Goal: Book appointment/travel/reservation

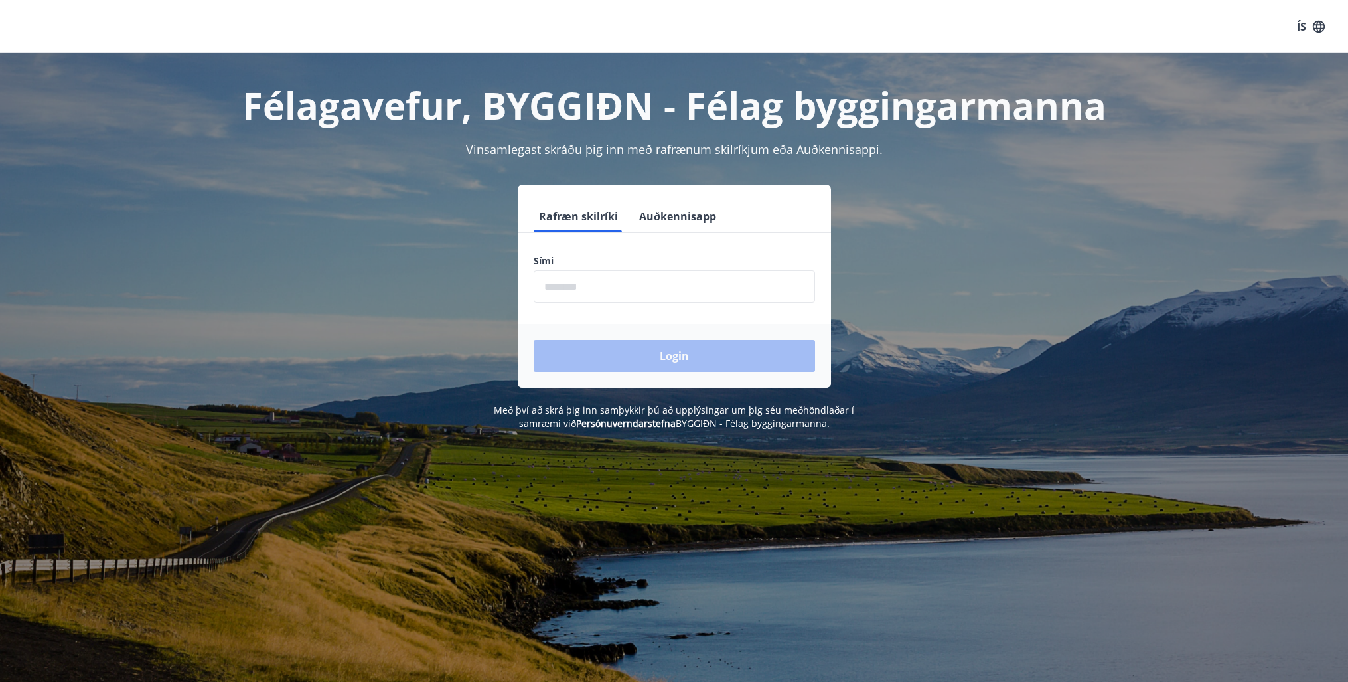
click at [578, 262] on label "Sími" at bounding box center [675, 260] width 282 height 13
click at [578, 278] on input "phone" at bounding box center [675, 286] width 282 height 33
click at [577, 289] on input "phone" at bounding box center [675, 286] width 282 height 33
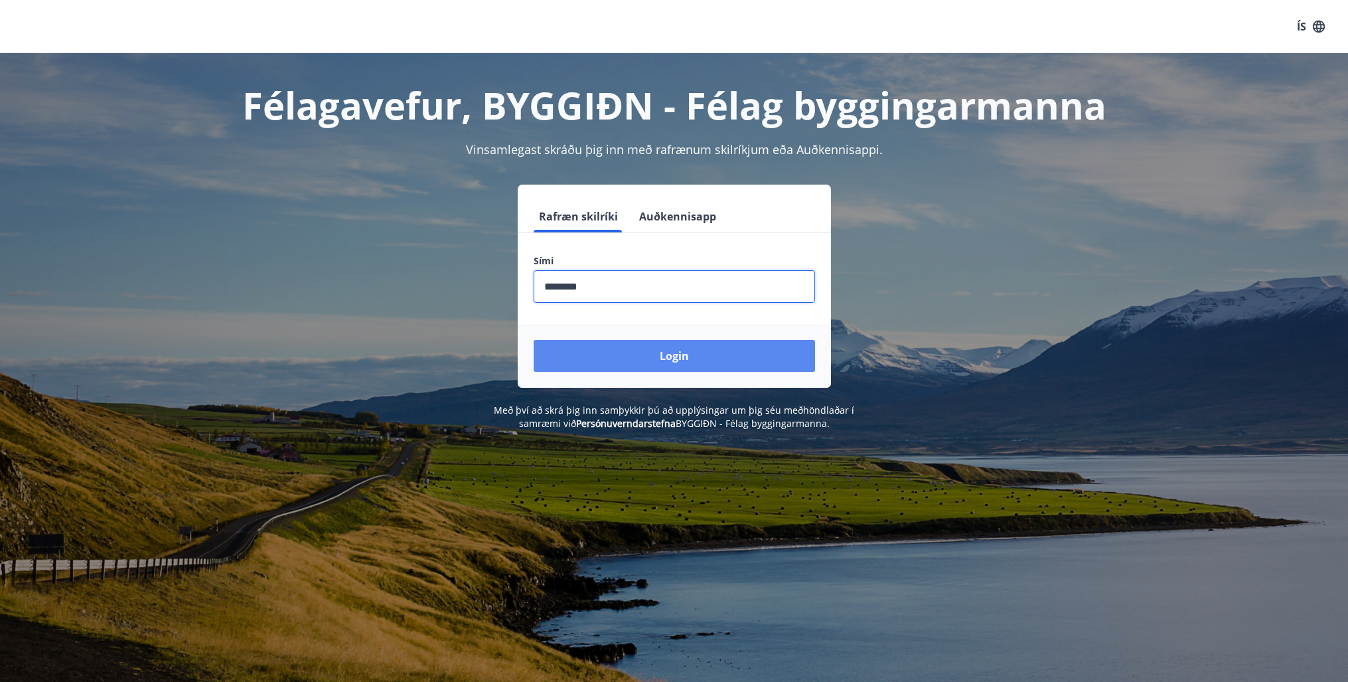
type input "********"
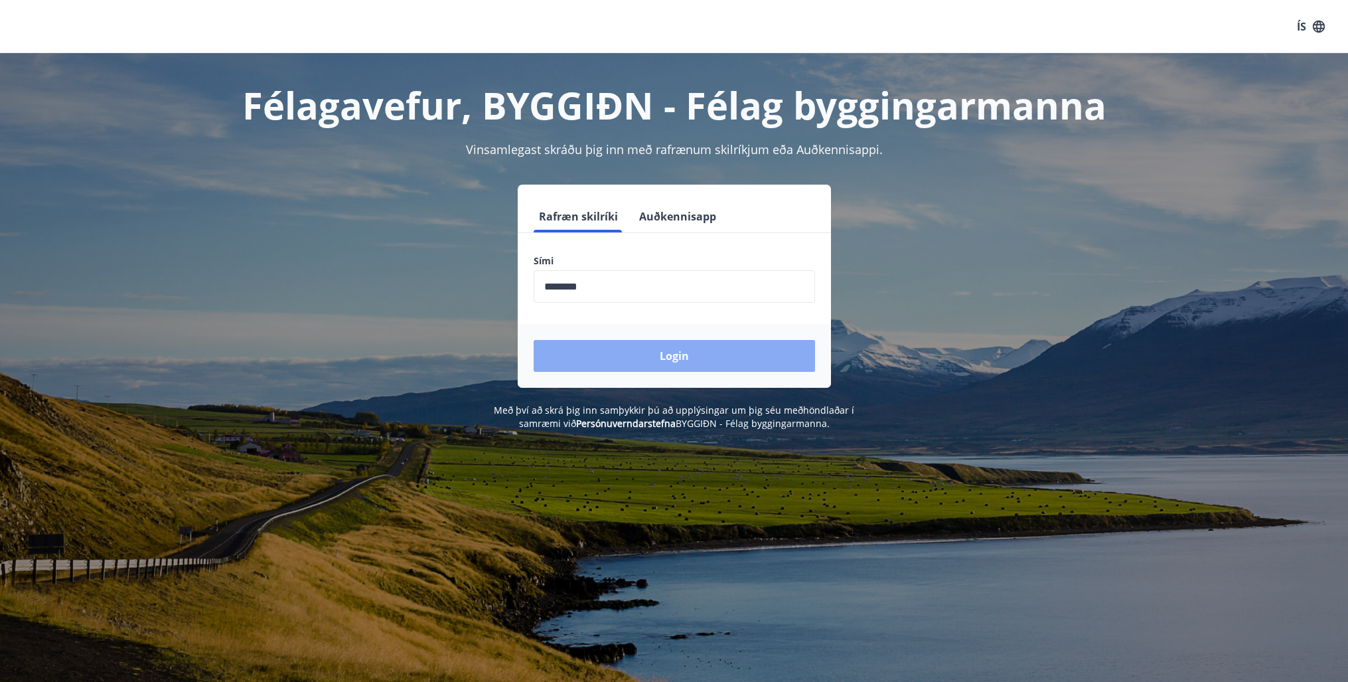
click at [585, 352] on button "Login" at bounding box center [675, 356] width 282 height 32
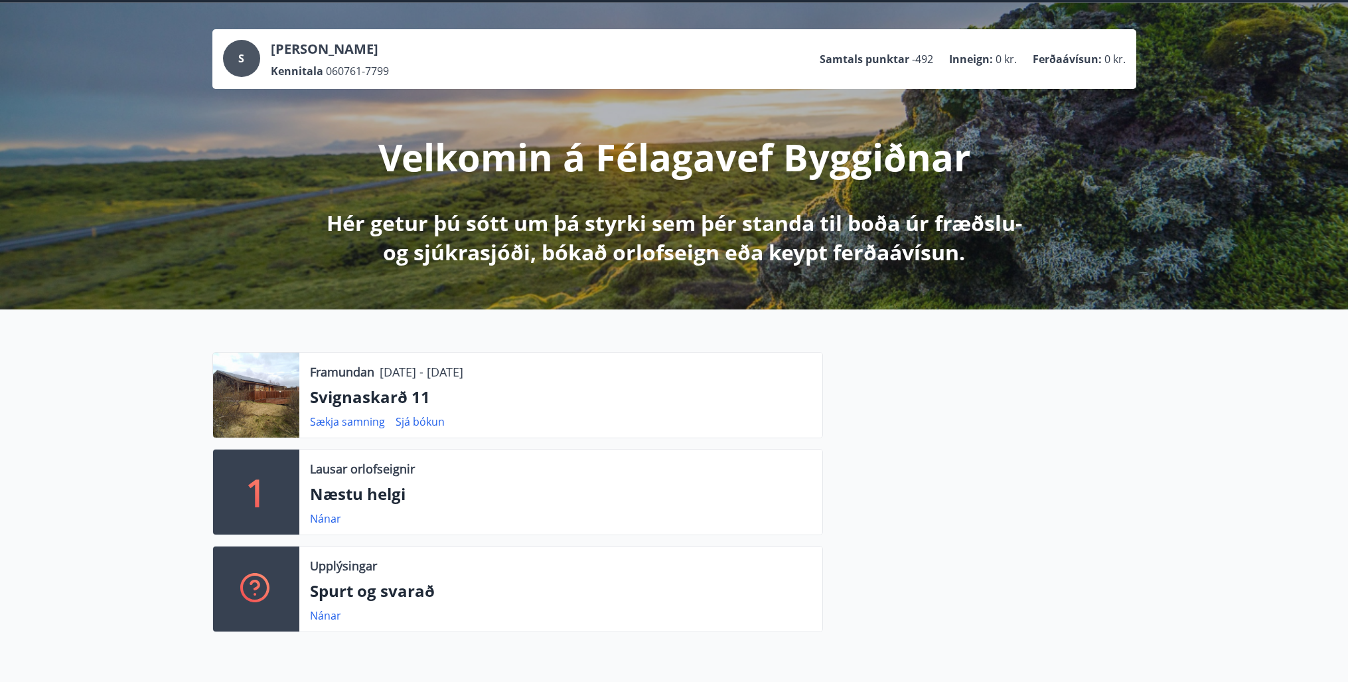
scroll to position [68, 0]
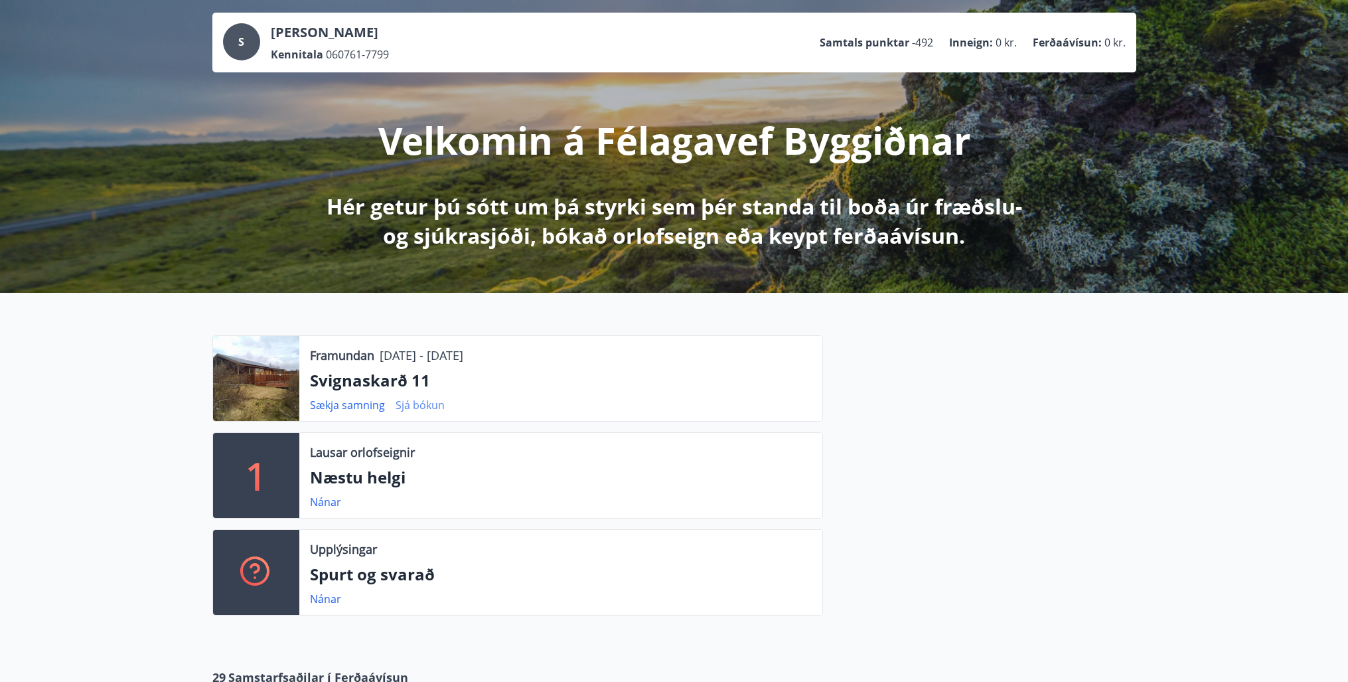
click at [420, 406] on link "Sjá bókun" at bounding box center [420, 405] width 49 height 15
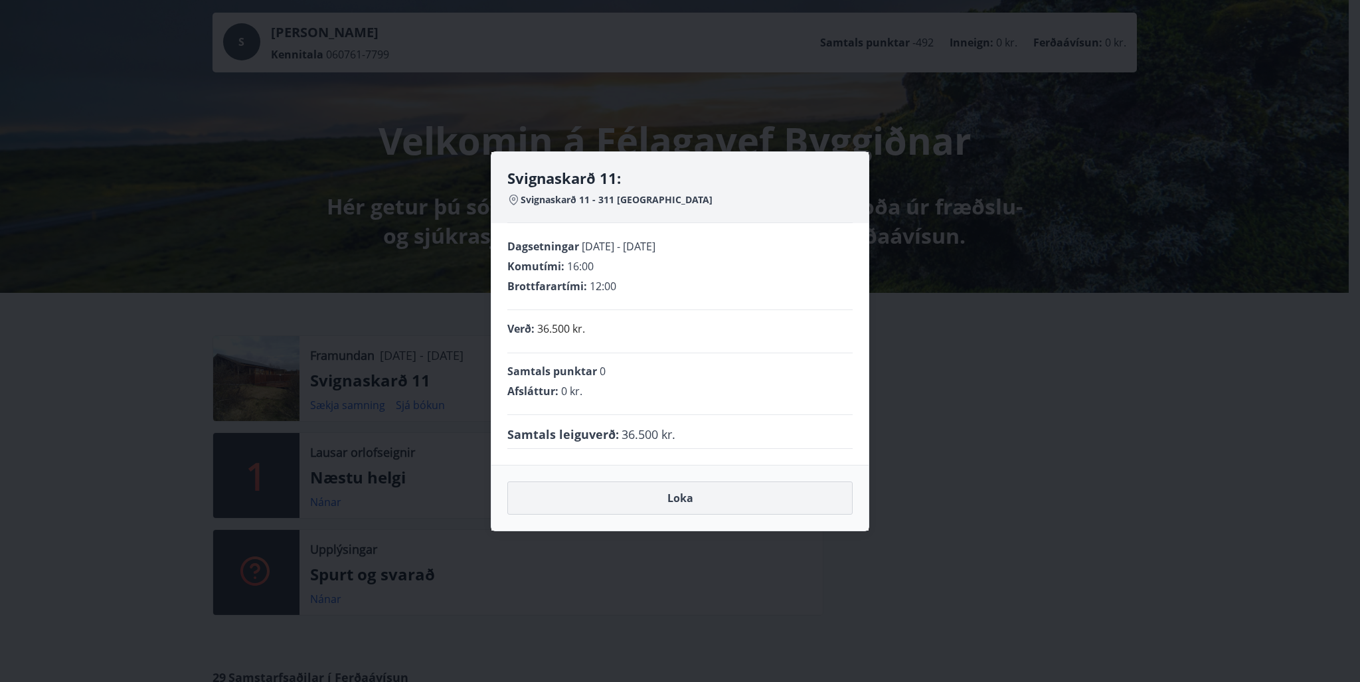
click at [681, 498] on button "Loka" at bounding box center [679, 497] width 345 height 33
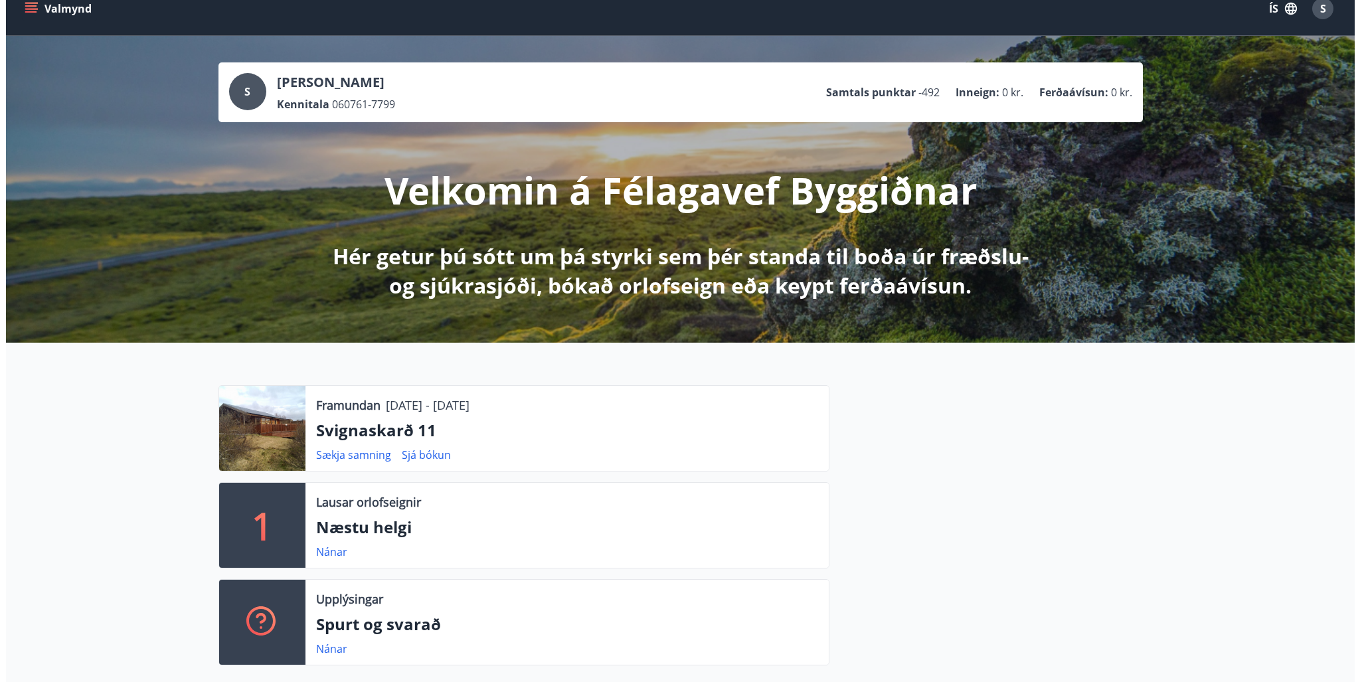
scroll to position [0, 0]
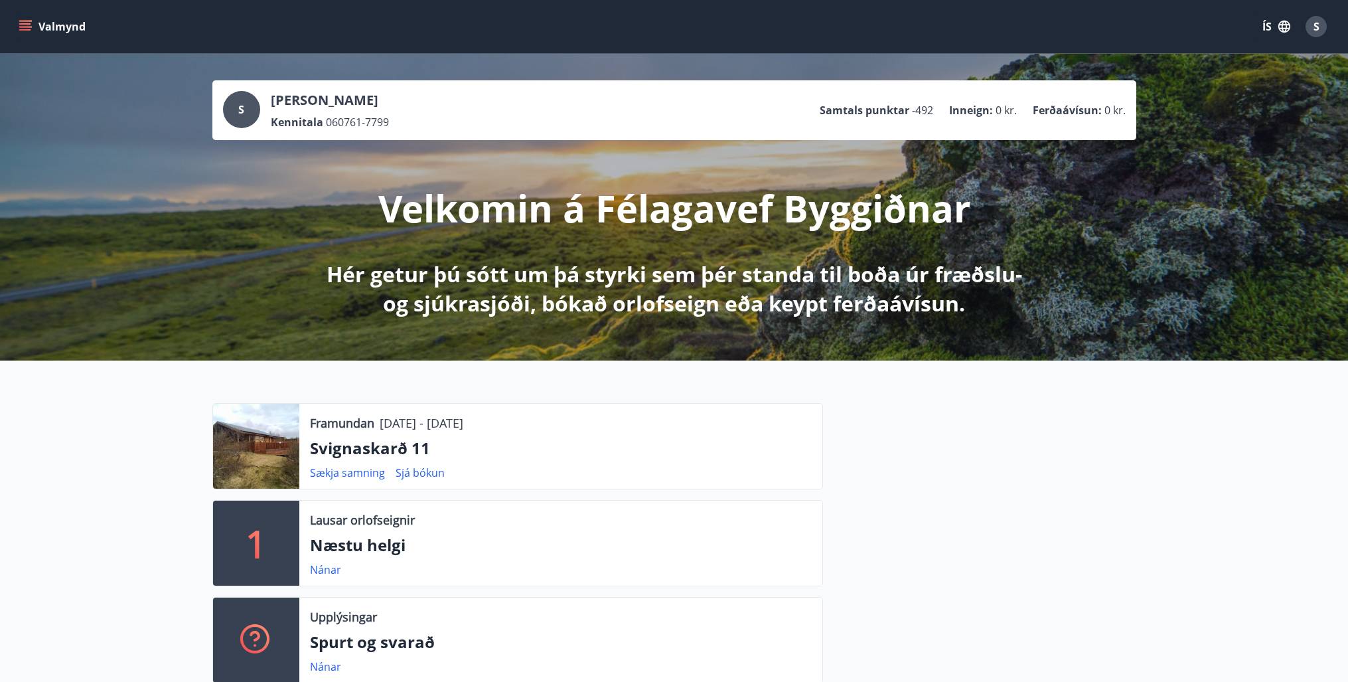
click at [23, 24] on icon "menu" at bounding box center [25, 23] width 12 height 1
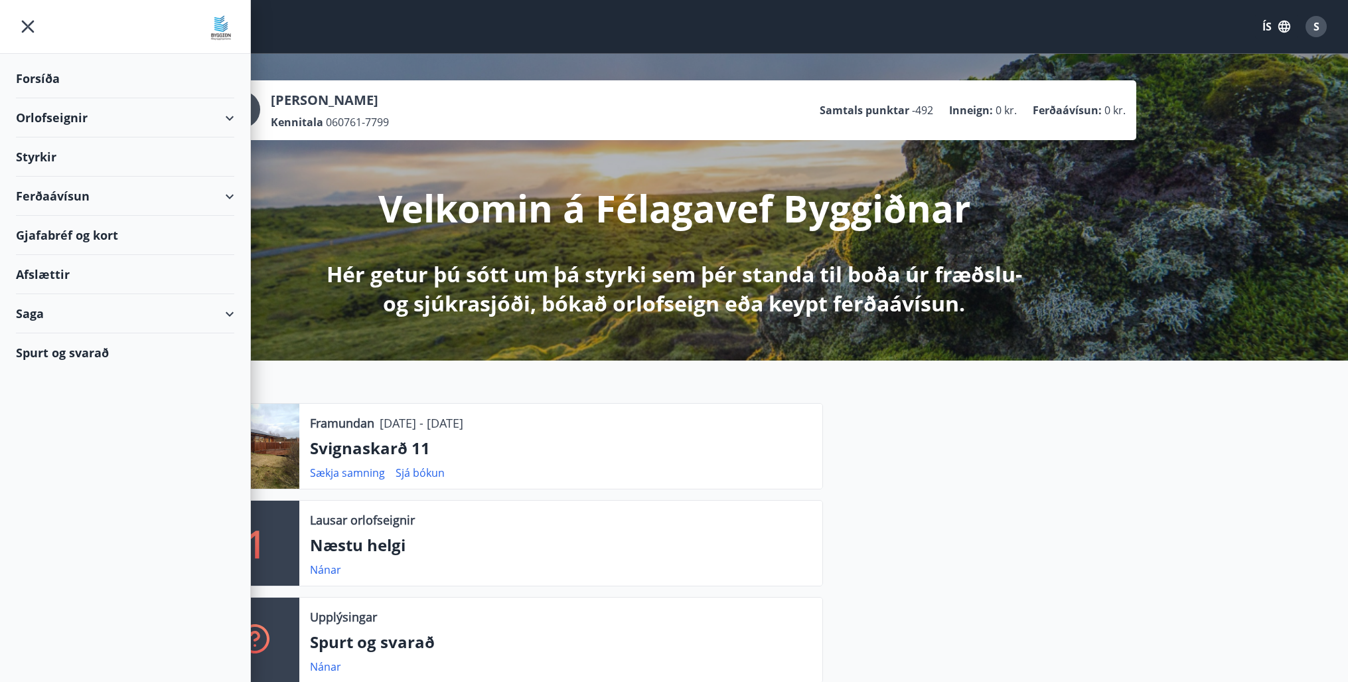
click at [50, 119] on div "Orlofseignir" at bounding box center [125, 117] width 218 height 39
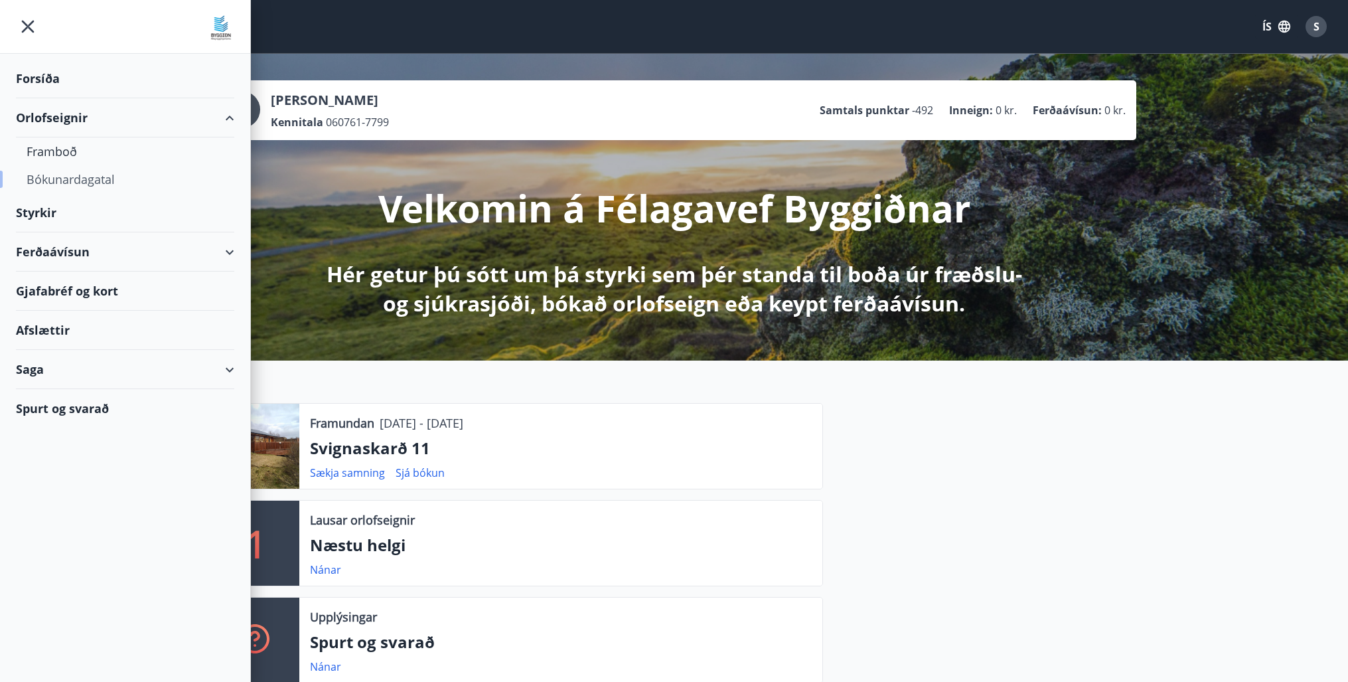
click at [76, 182] on div "Bókunardagatal" at bounding box center [125, 179] width 197 height 28
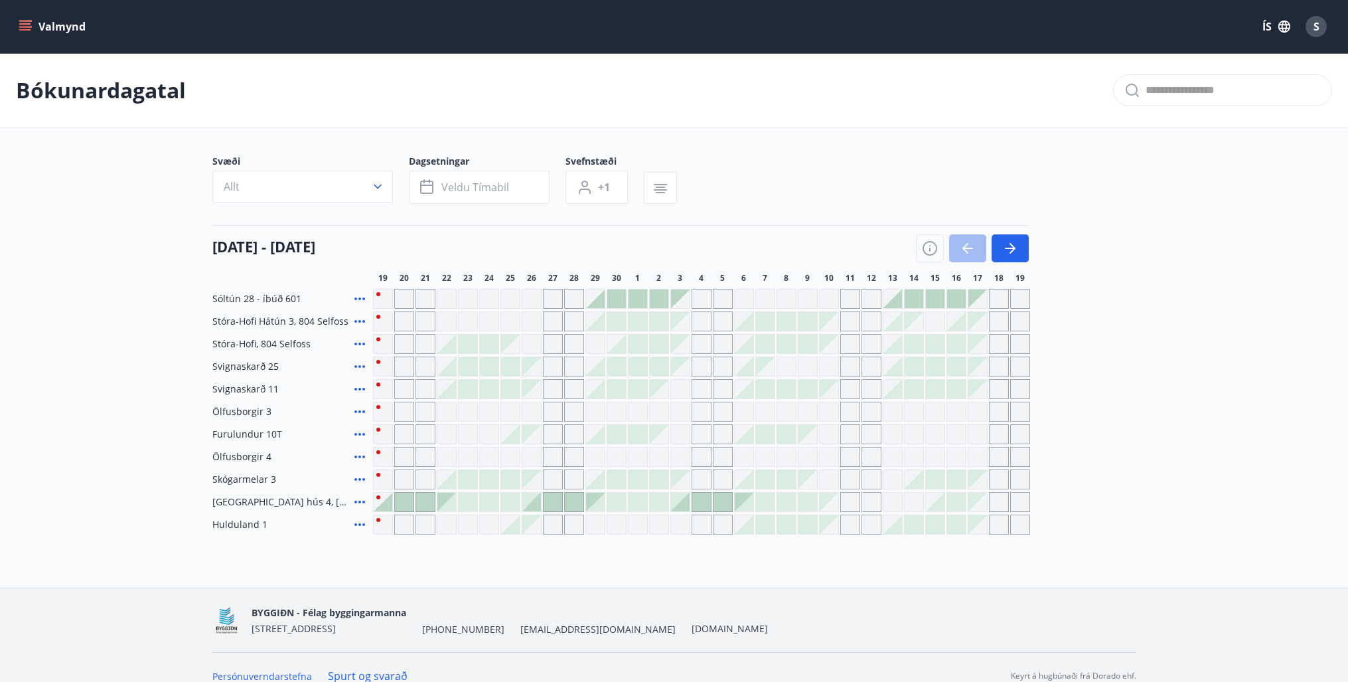
click at [921, 506] on div "Gráir dagar eru ekki bókanlegir" at bounding box center [914, 502] width 20 height 20
click at [1033, 663] on div "Persónuverndarstefna Spurt og svarað Keyrt á hugbúnaði frá Dorado ehf." at bounding box center [674, 675] width 924 height 47
click at [1004, 251] on icon "button" at bounding box center [1011, 248] width 16 height 16
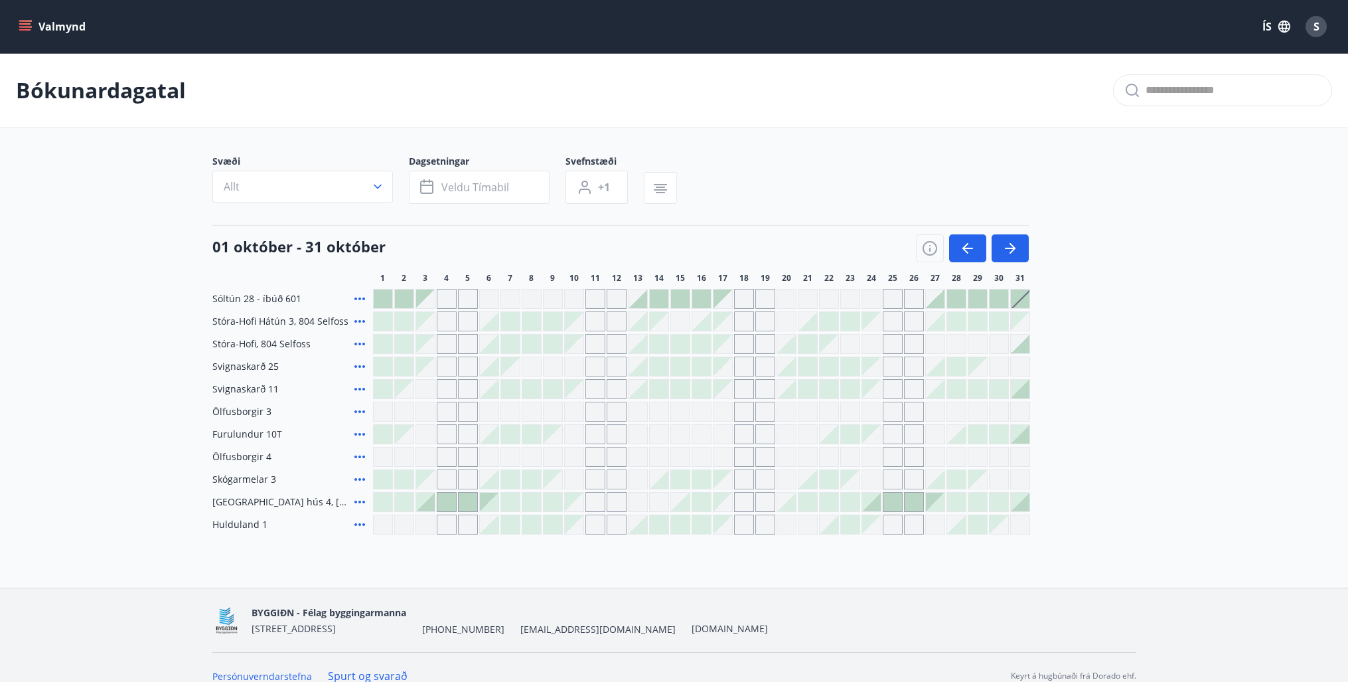
click at [882, 503] on div at bounding box center [701, 502] width 657 height 20
click at [876, 509] on div at bounding box center [871, 502] width 19 height 19
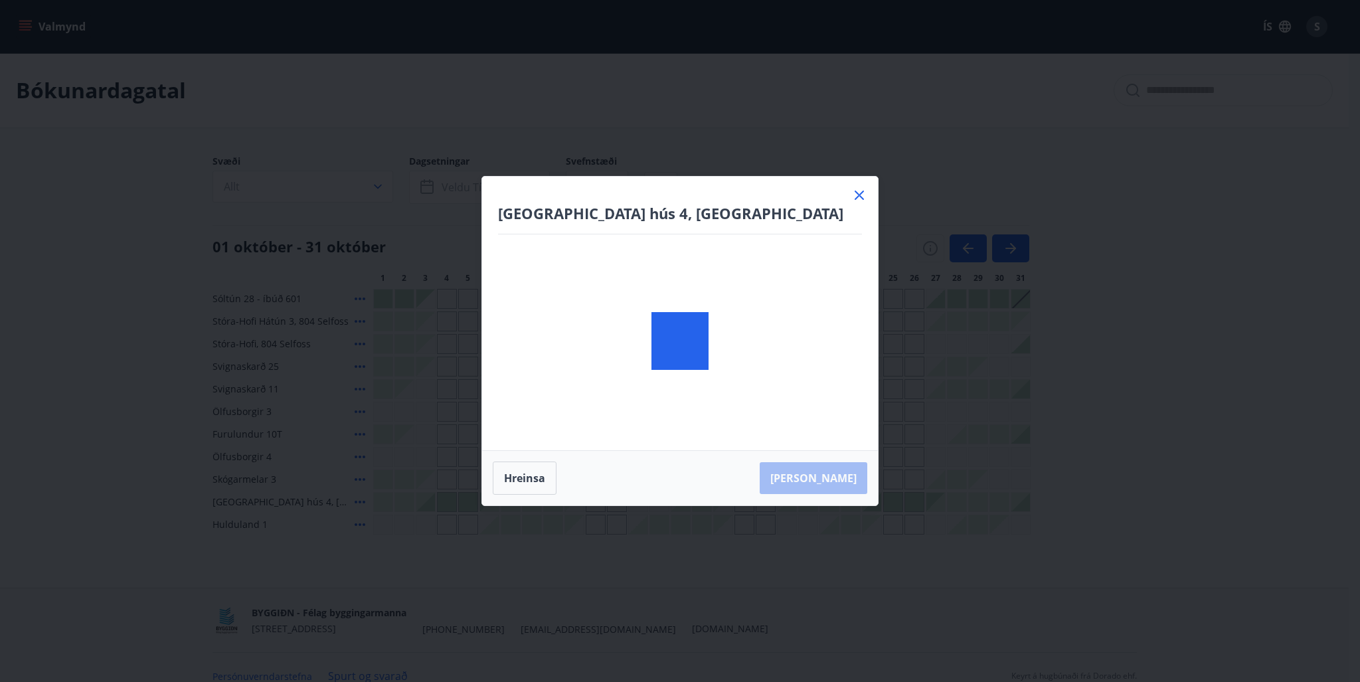
click at [876, 509] on div "Vatnsfjörður hús 4, Flókalundur Hreinsa Taka Frá" at bounding box center [680, 341] width 1360 height 682
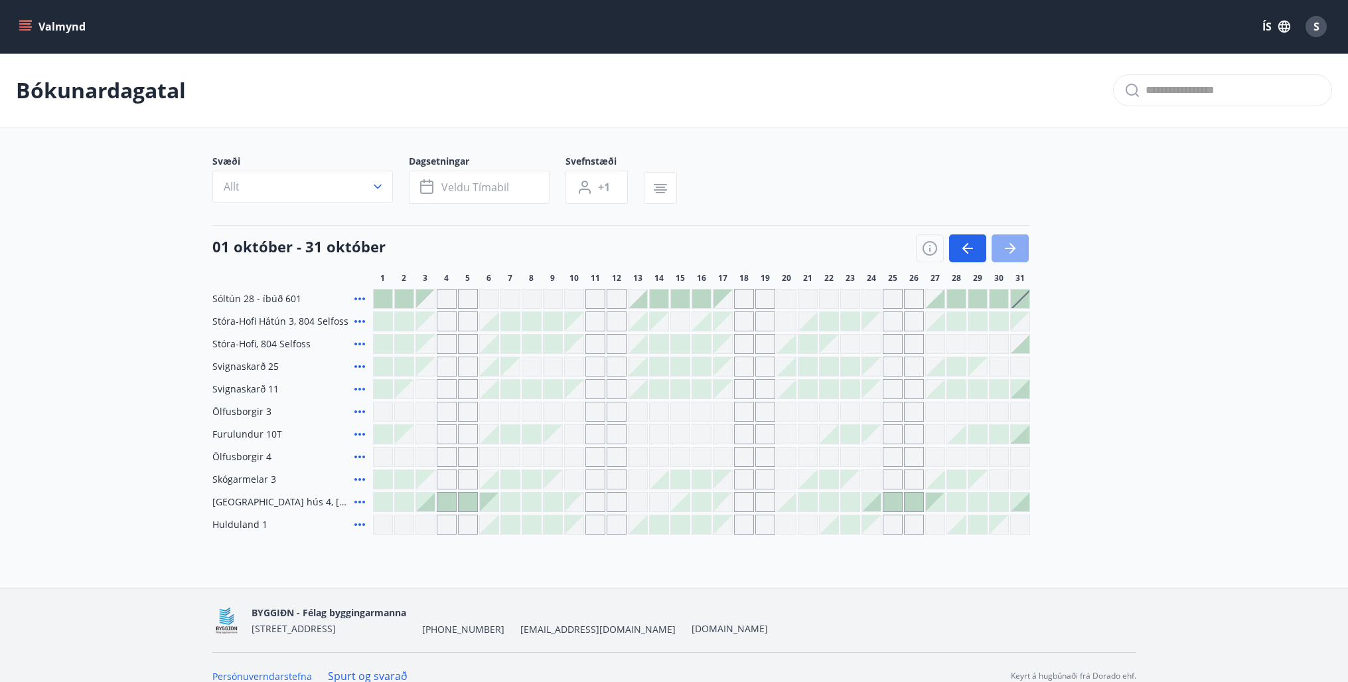
click at [1015, 248] on icon "button" at bounding box center [1013, 248] width 6 height 11
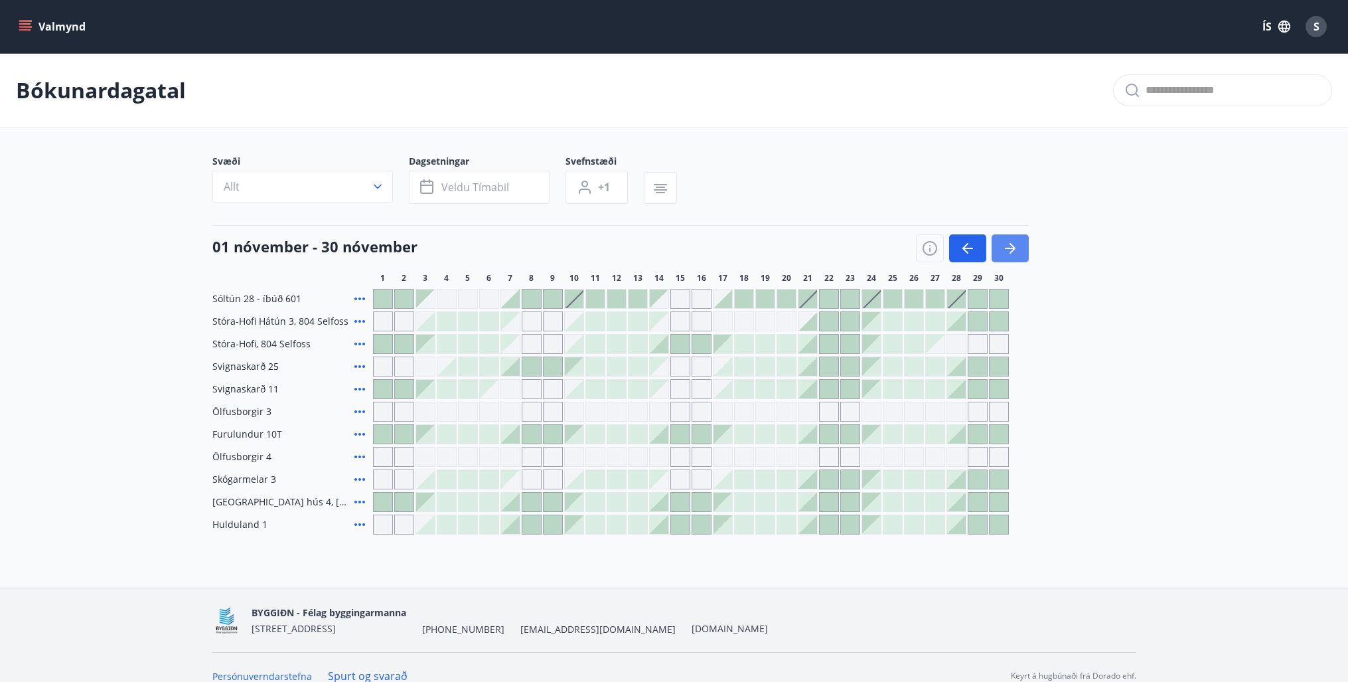
click at [1012, 245] on icon "button" at bounding box center [1013, 248] width 6 height 11
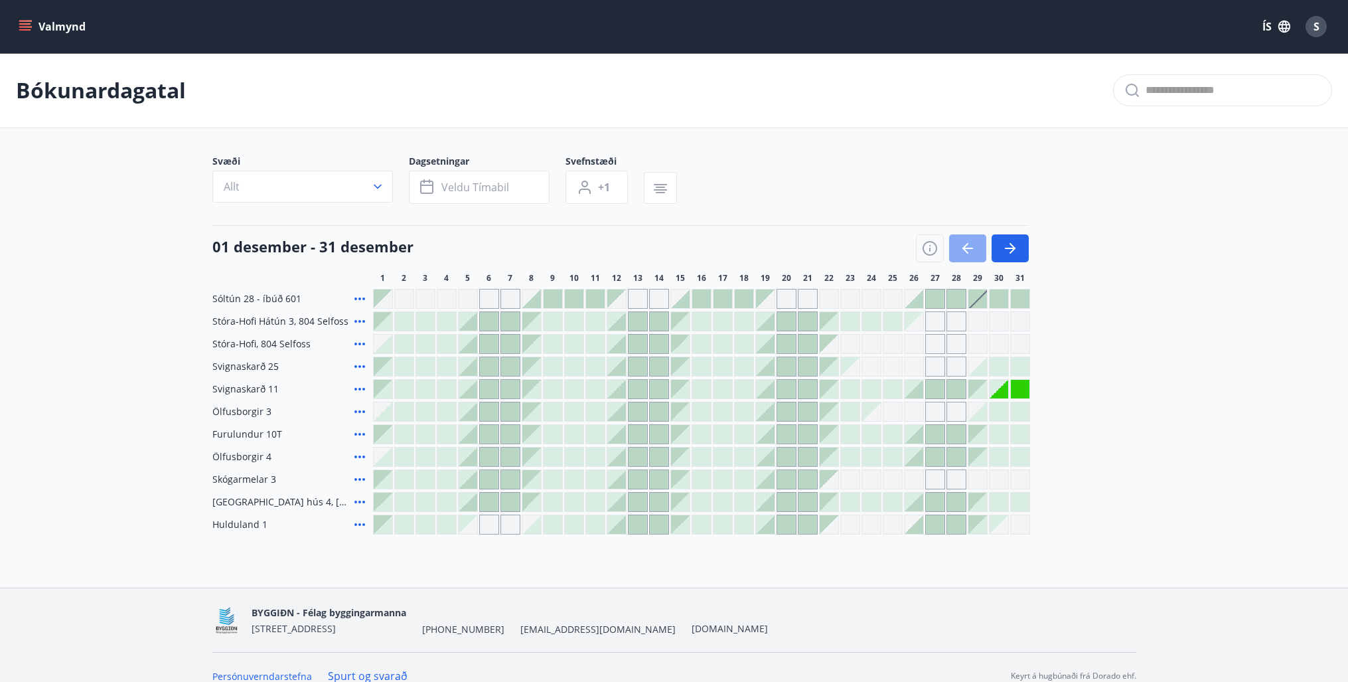
click at [953, 246] on button "button" at bounding box center [967, 248] width 37 height 28
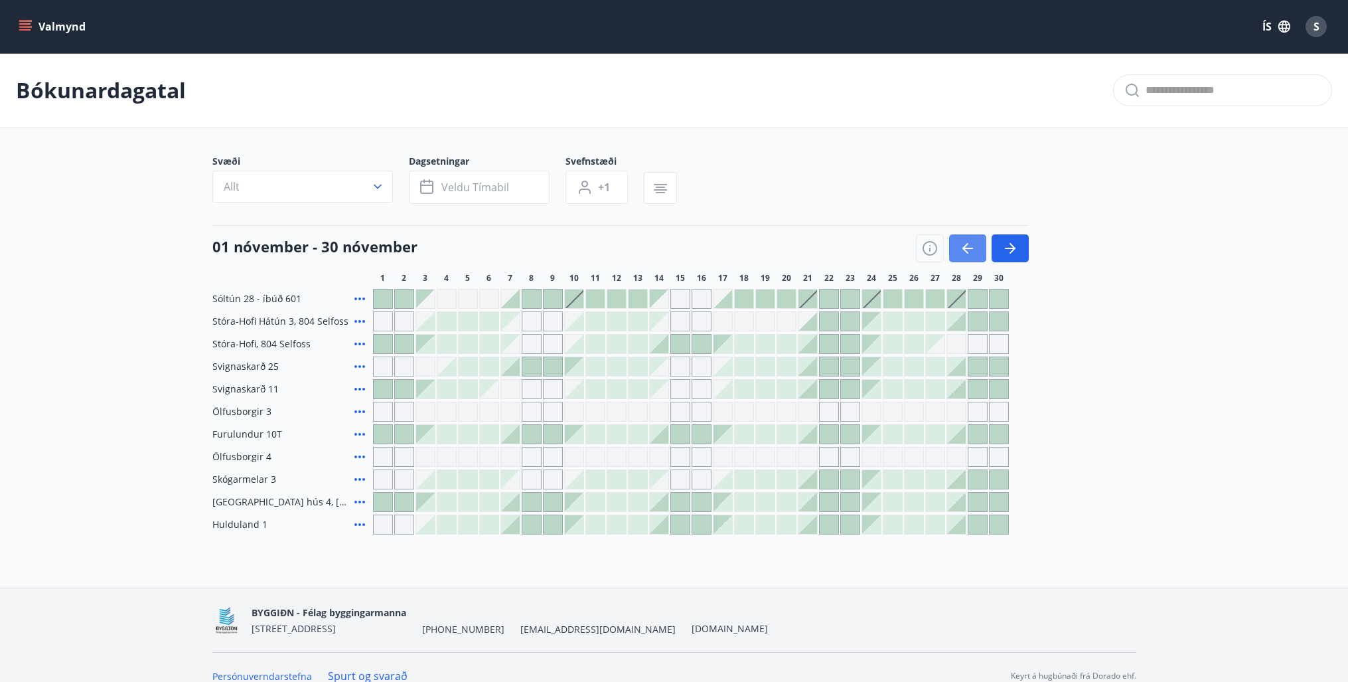
click at [957, 247] on button "button" at bounding box center [967, 248] width 37 height 28
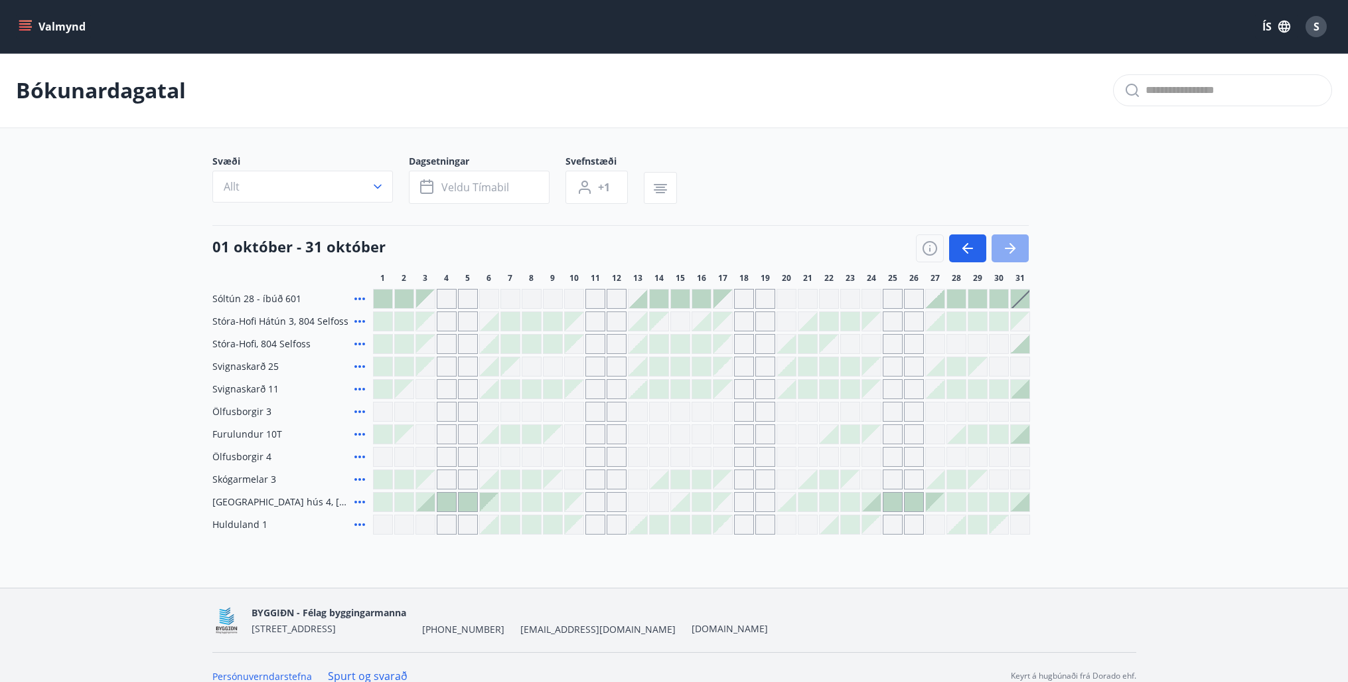
click at [1003, 246] on icon "button" at bounding box center [1011, 248] width 16 height 16
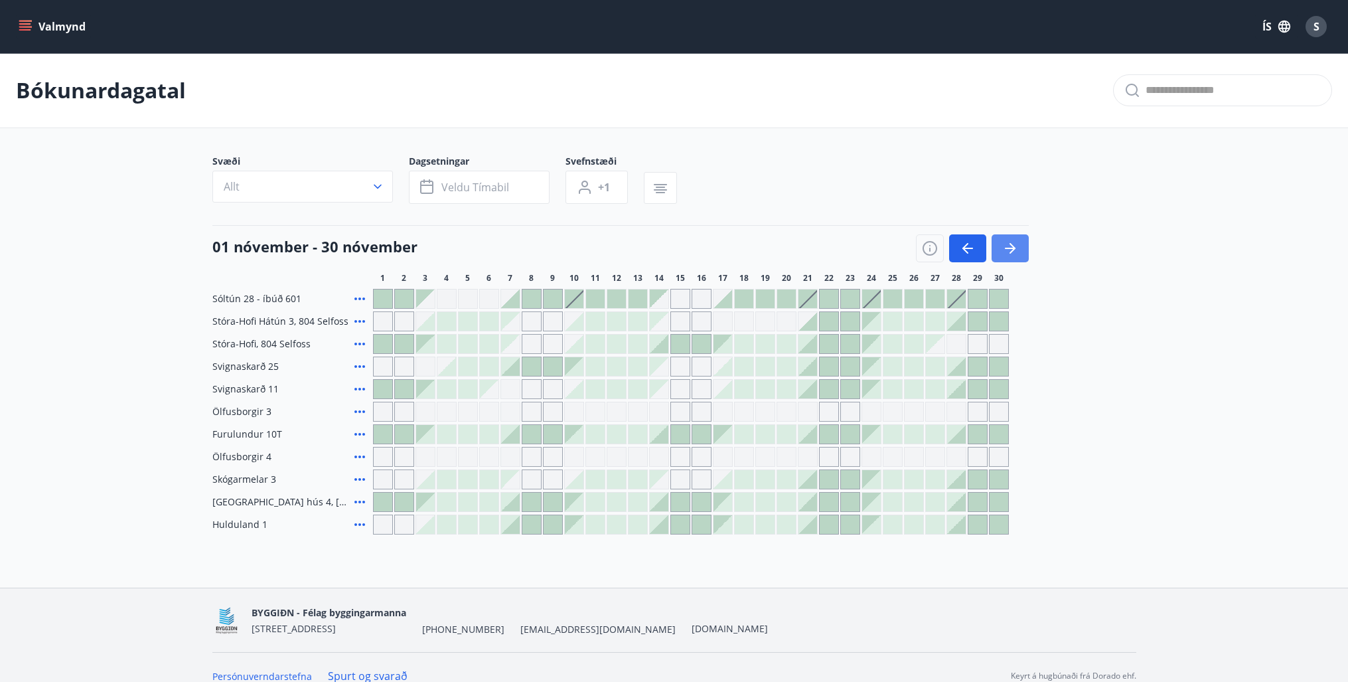
click at [1019, 246] on button "button" at bounding box center [1010, 248] width 37 height 28
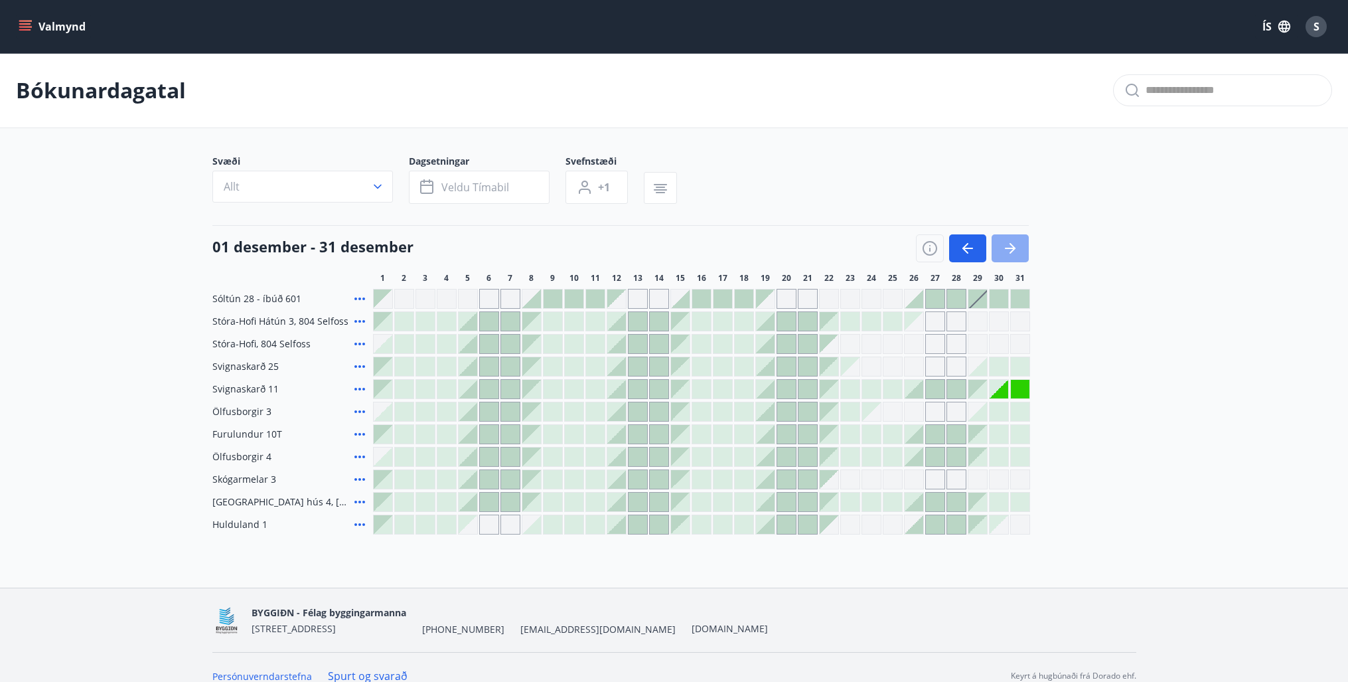
click at [1019, 246] on button "button" at bounding box center [1010, 248] width 37 height 28
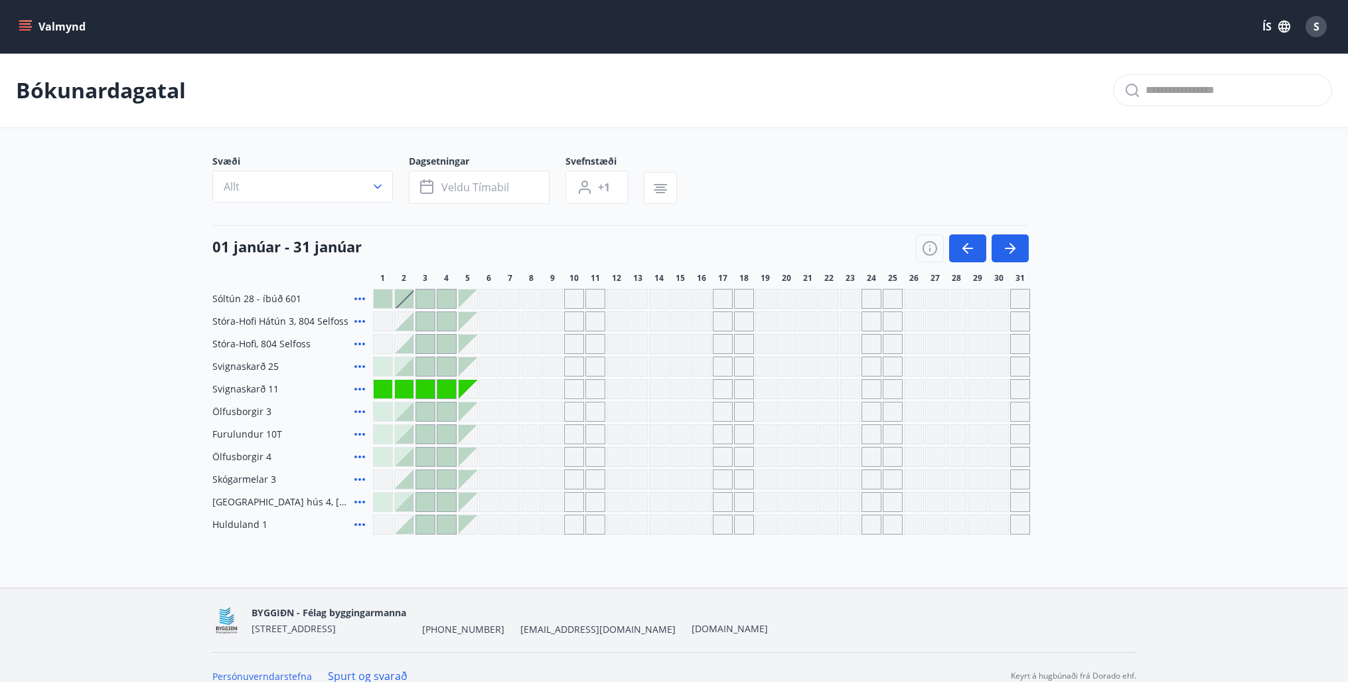
click at [1322, 27] on div "S" at bounding box center [1316, 26] width 21 height 21
